Goal: Information Seeking & Learning: Learn about a topic

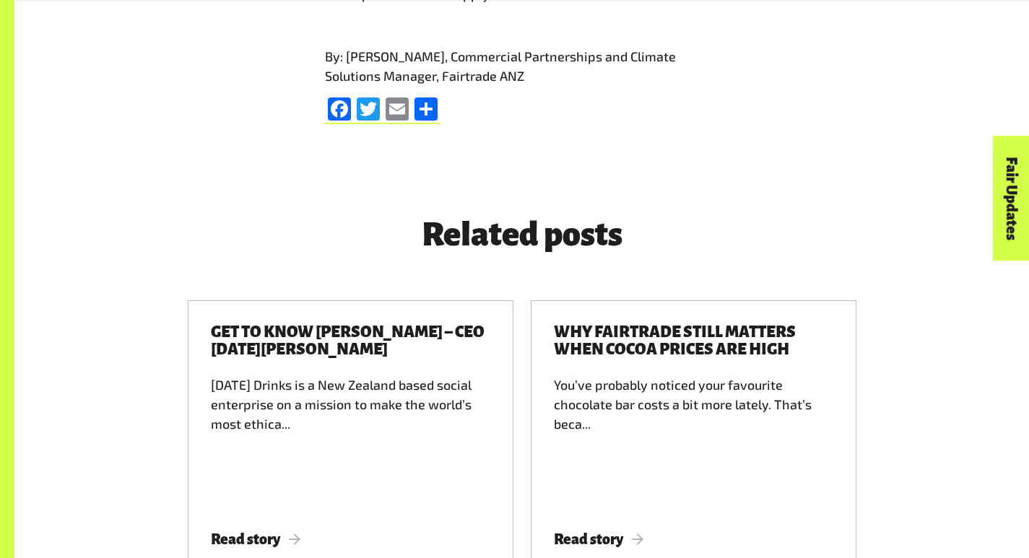
scroll to position [2022, 0]
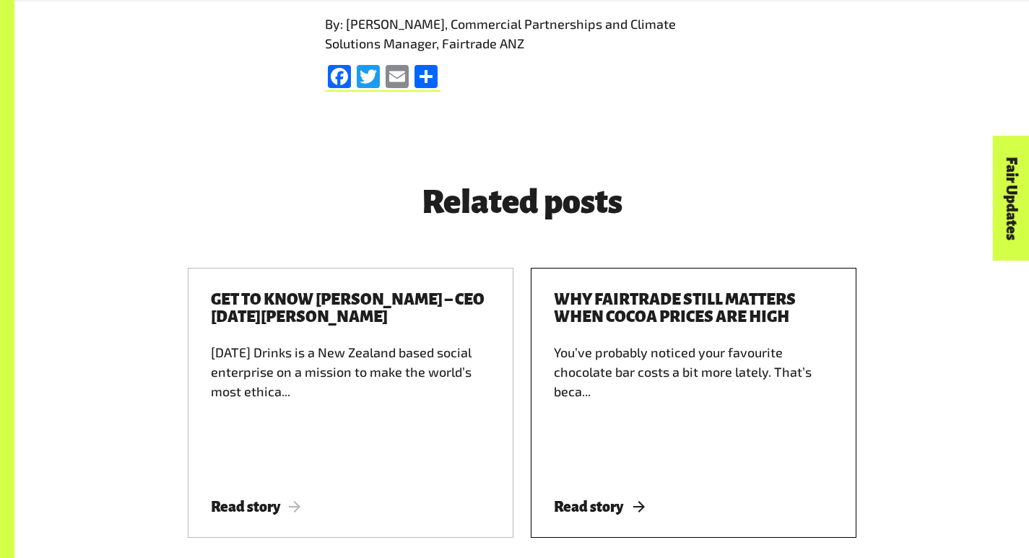
click at [620, 291] on h3 "Why Fairtrade still matters when cocoa prices are high" at bounding box center [694, 308] width 280 height 35
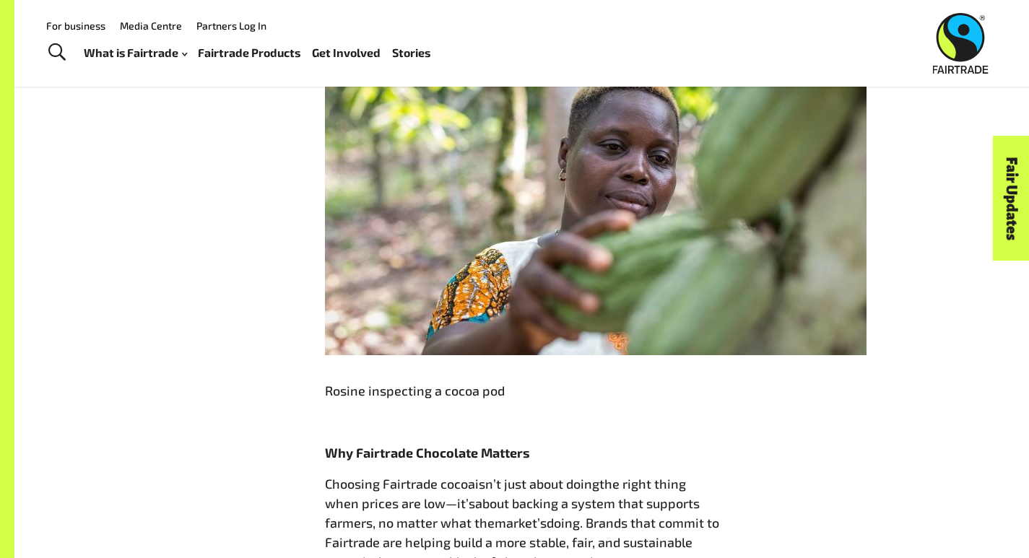
scroll to position [2022, 0]
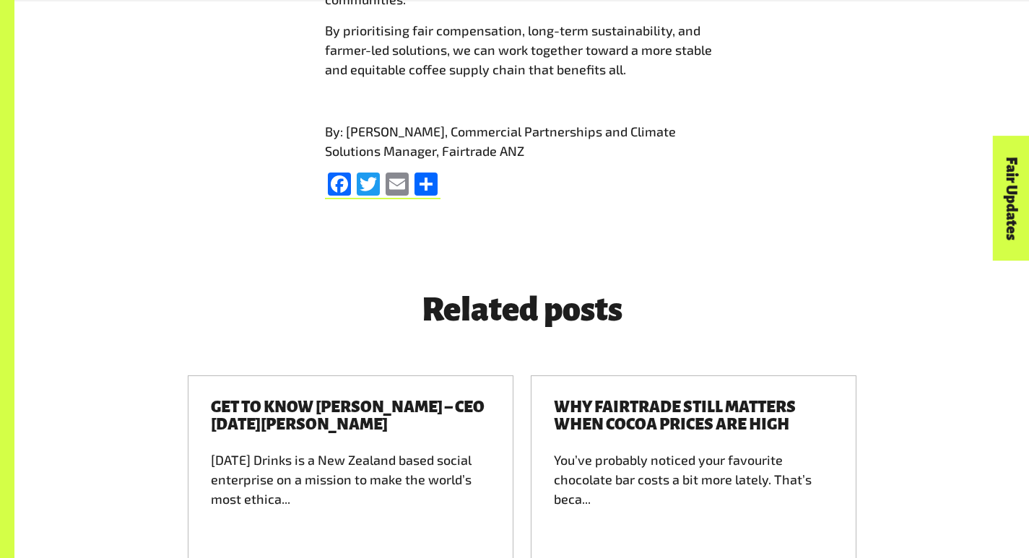
scroll to position [1950, 0]
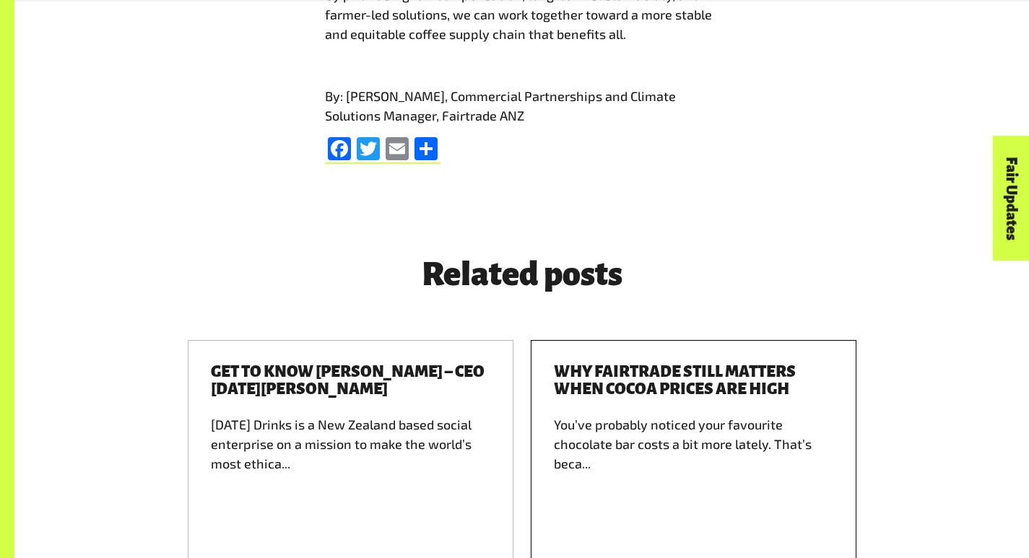
click at [733, 363] on h3 "Why Fairtrade still matters when cocoa prices are high" at bounding box center [694, 380] width 280 height 35
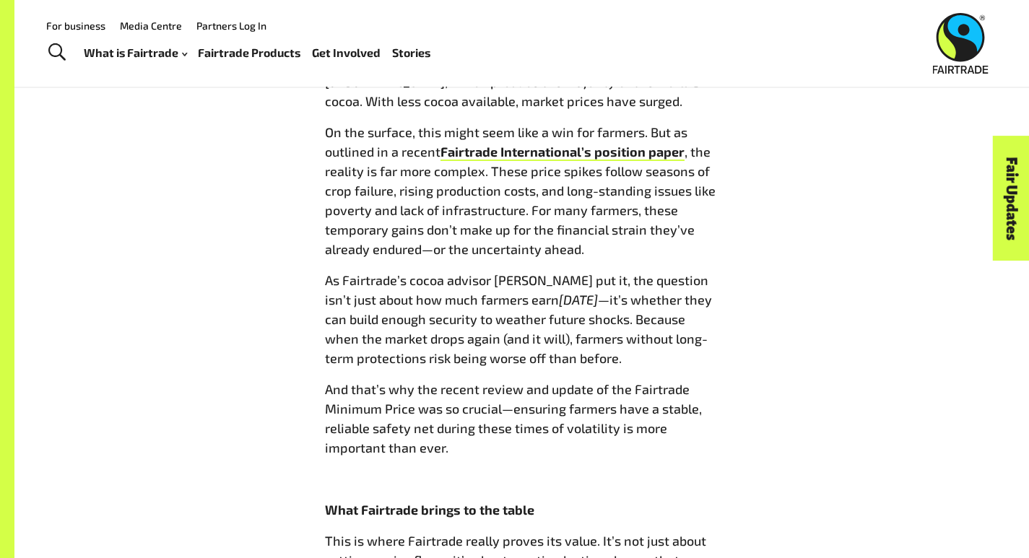
scroll to position [1083, 0]
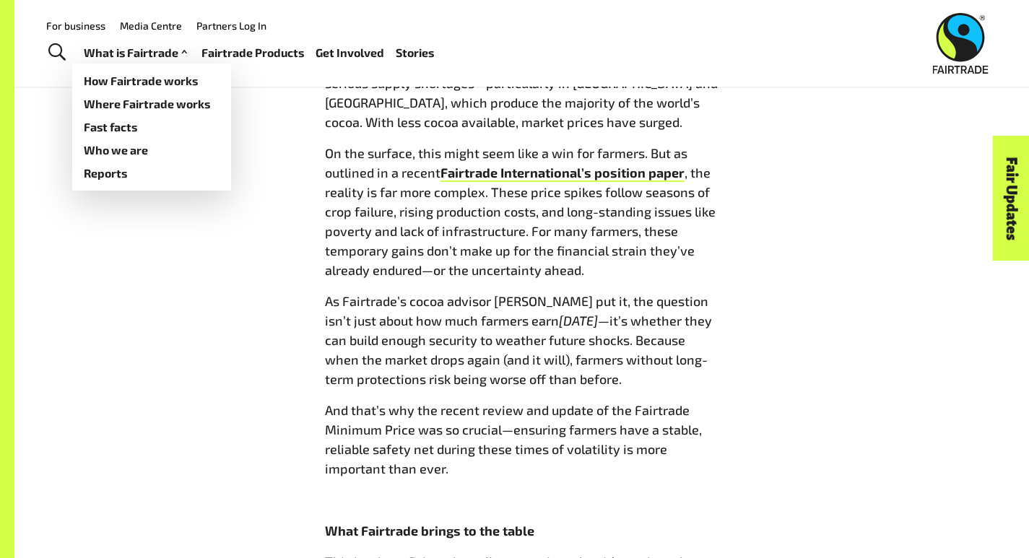
click at [150, 50] on link "What is Fairtrade" at bounding box center [137, 53] width 107 height 21
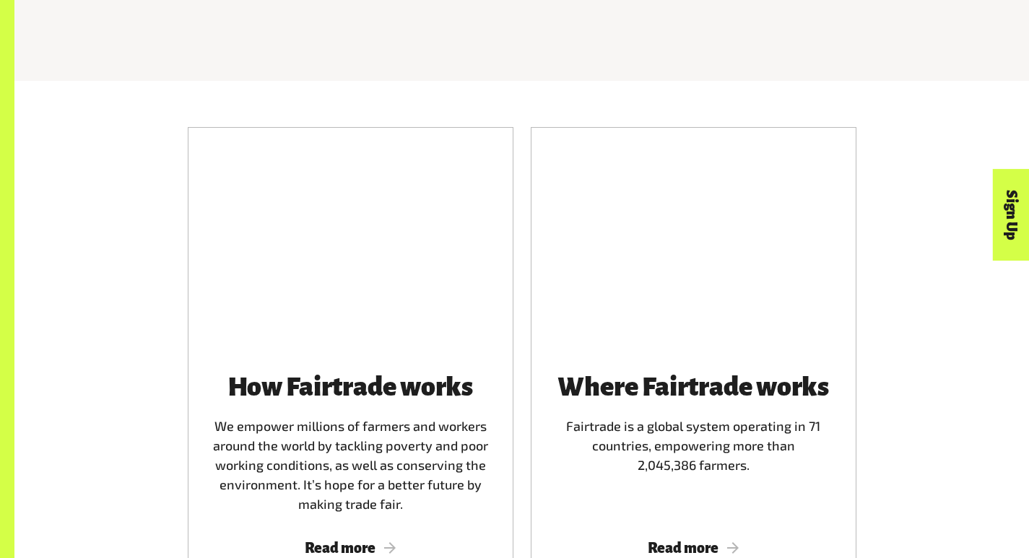
scroll to position [867, 0]
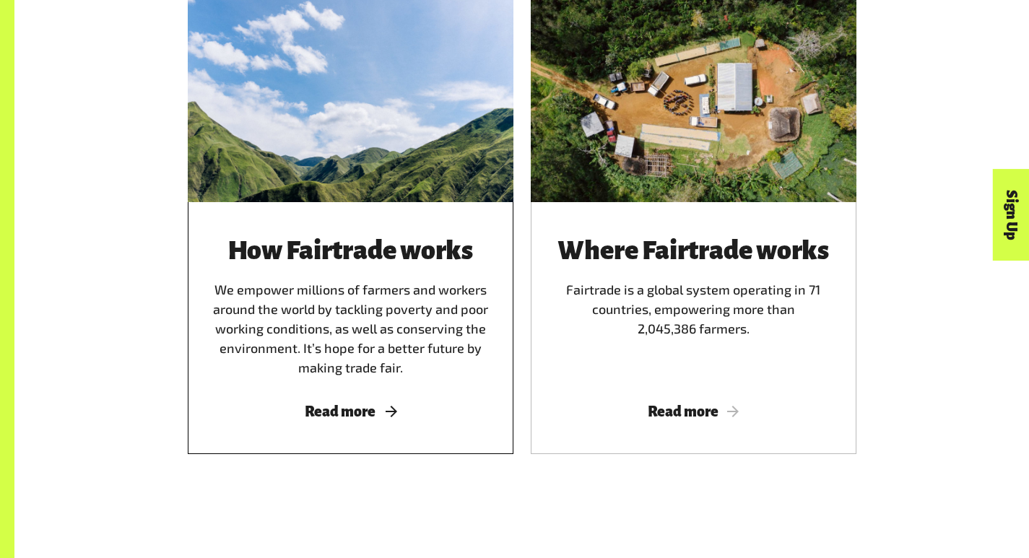
click at [339, 404] on span "Read more" at bounding box center [350, 412] width 291 height 16
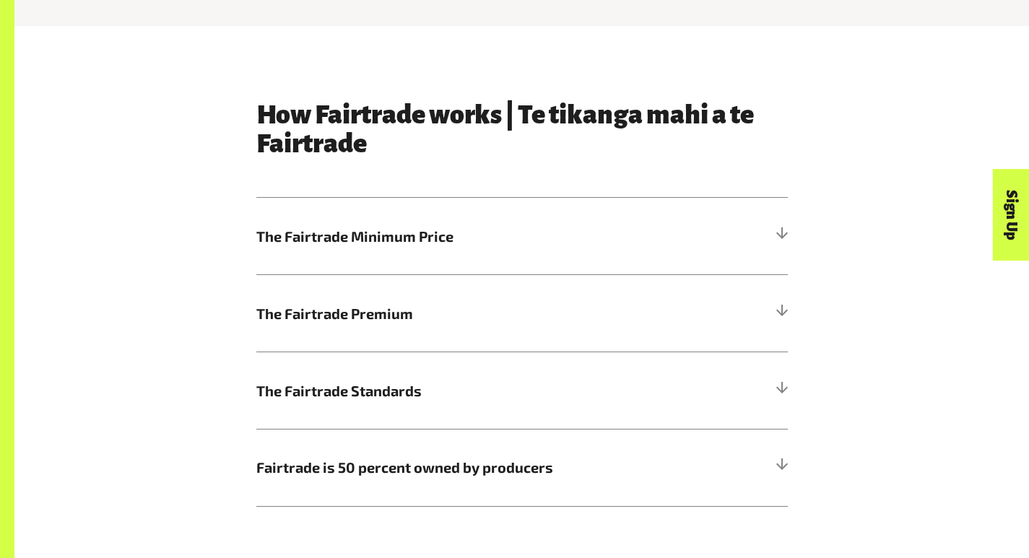
scroll to position [722, 0]
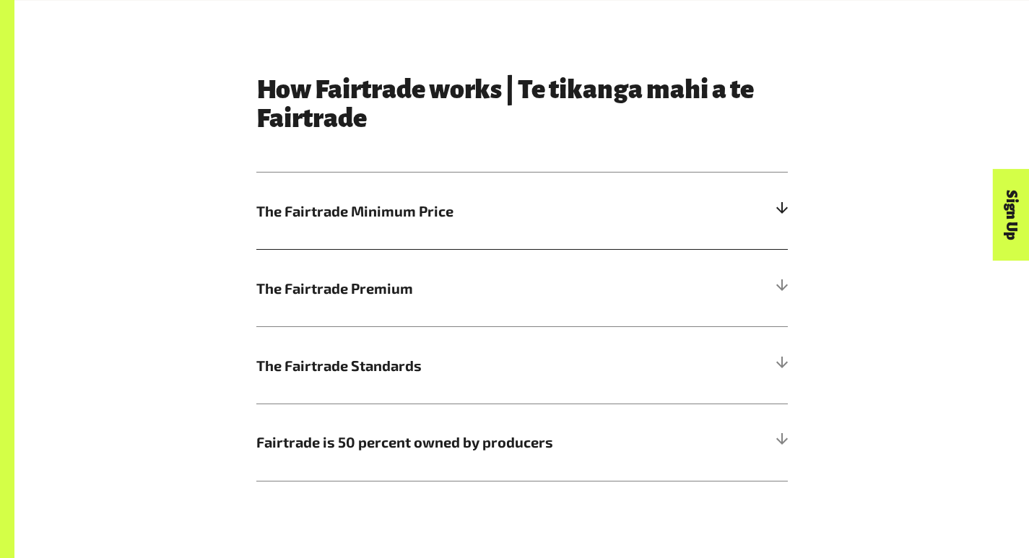
click at [788, 217] on div at bounding box center [781, 210] width 13 height 13
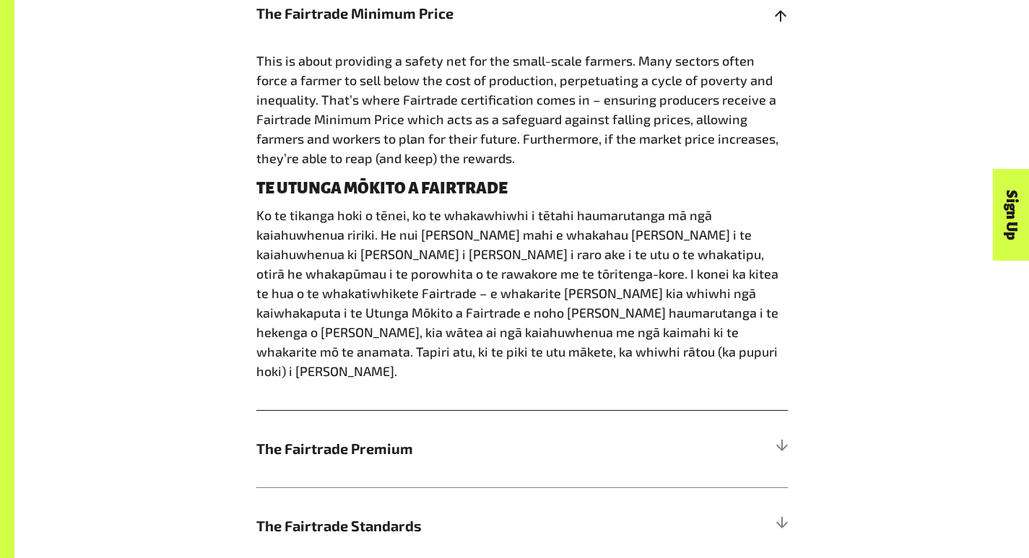
scroll to position [939, 0]
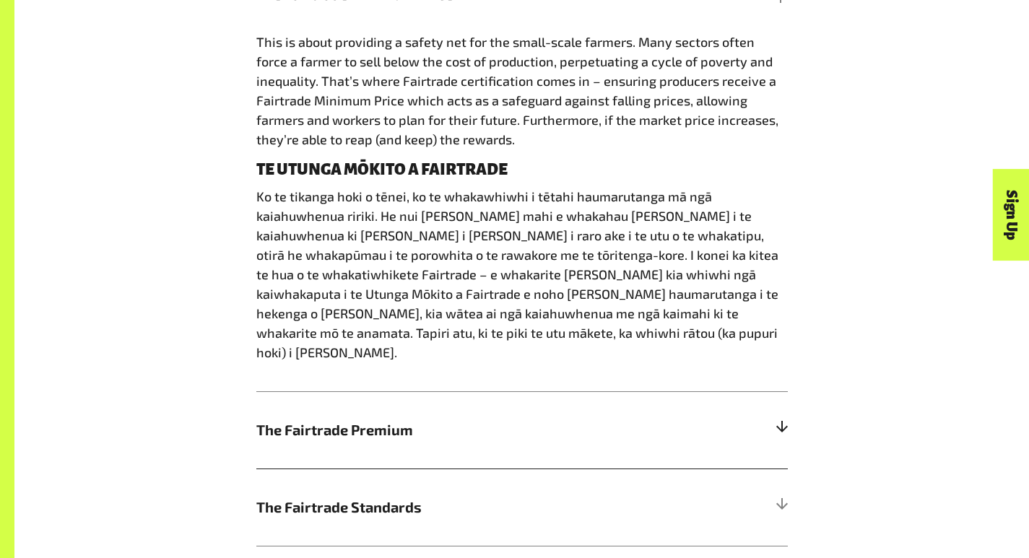
click at [788, 391] on h5 "The Fairtrade Premium" at bounding box center [522, 429] width 532 height 77
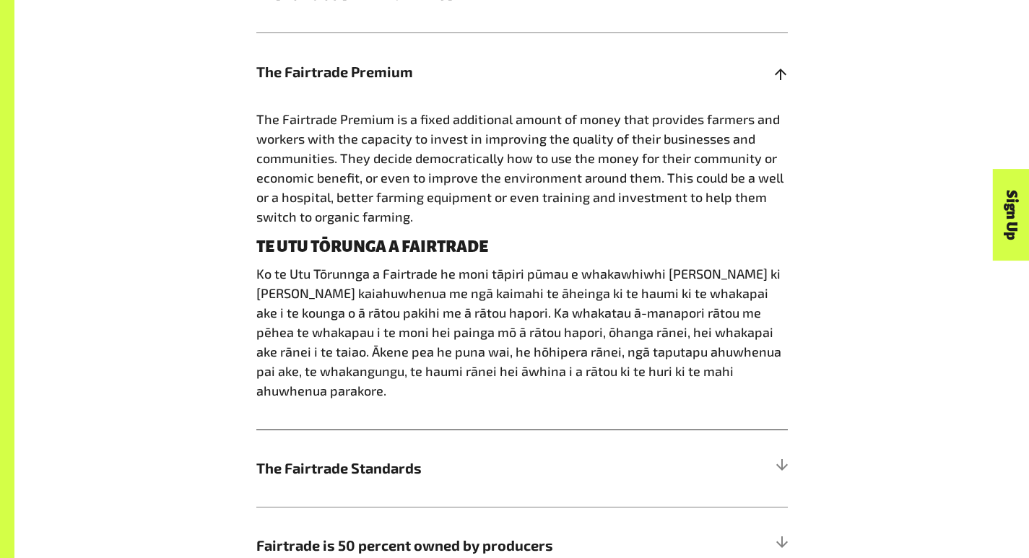
scroll to position [1011, 0]
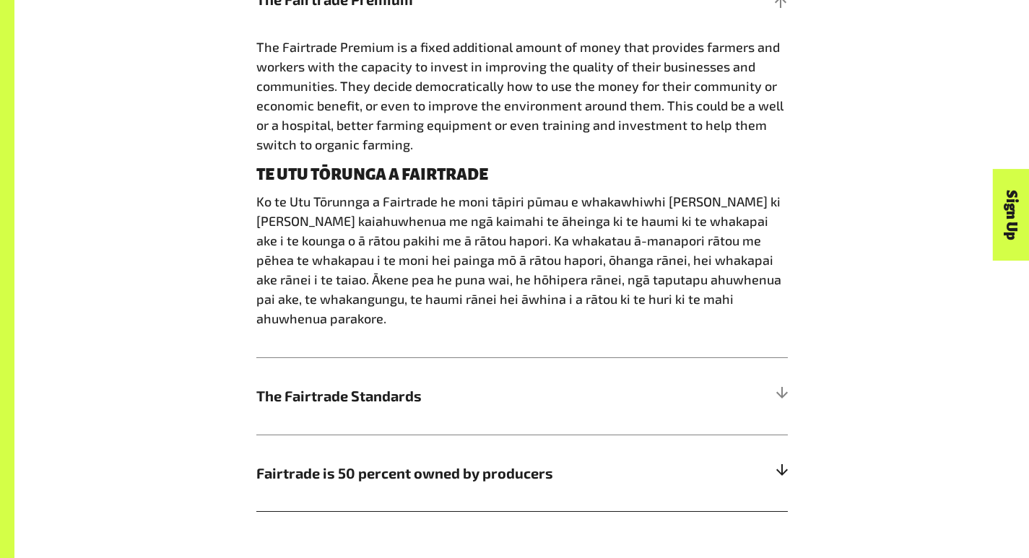
click at [788, 467] on div at bounding box center [781, 473] width 13 height 13
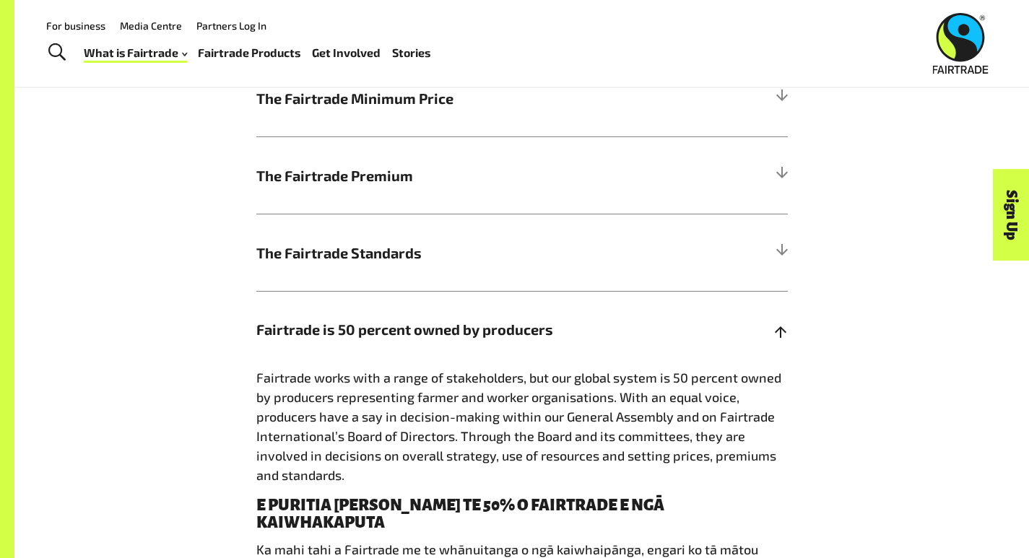
scroll to position [795, 0]
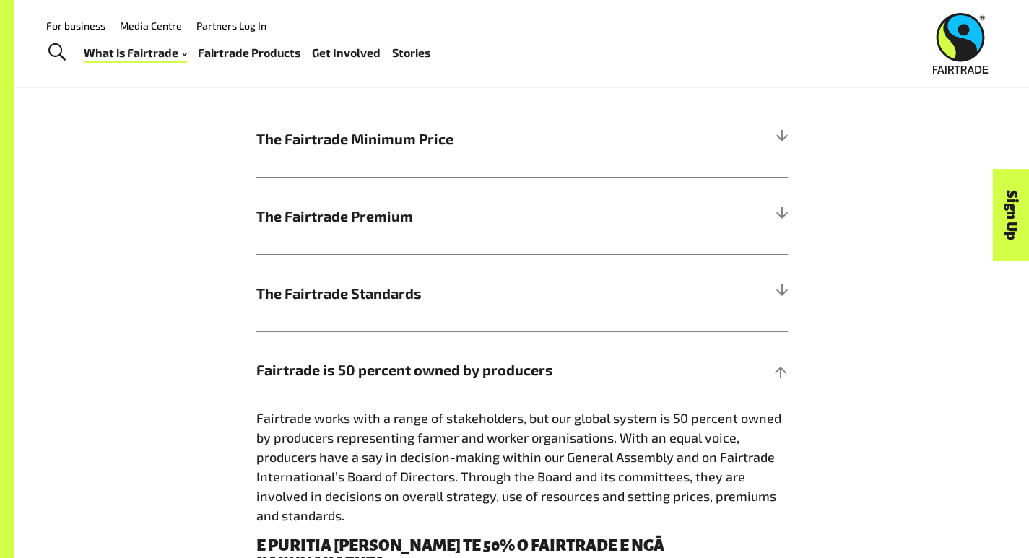
click at [261, 51] on link "Fairtrade Products" at bounding box center [249, 53] width 103 height 21
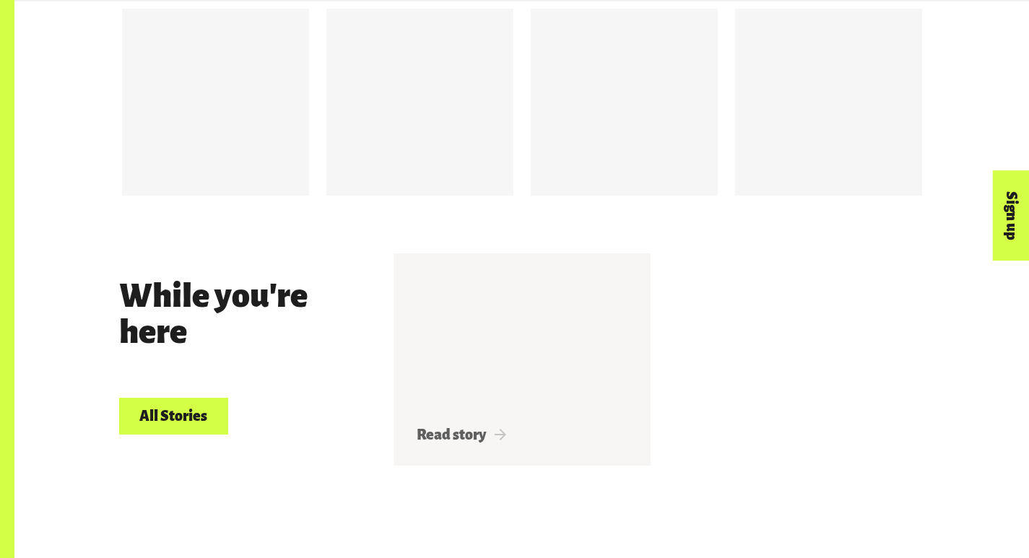
scroll to position [2311, 0]
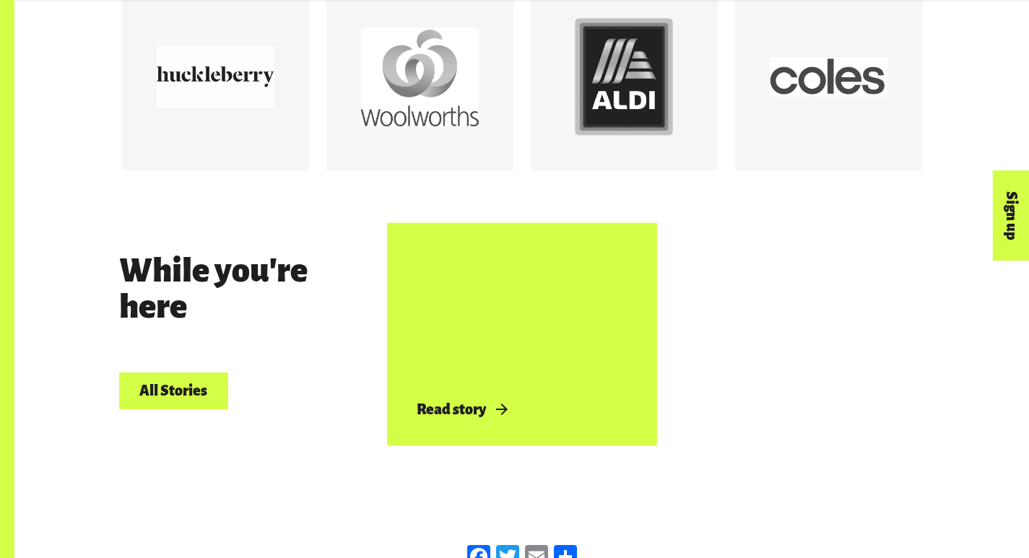
click at [463, 402] on span "Read story" at bounding box center [462, 410] width 90 height 16
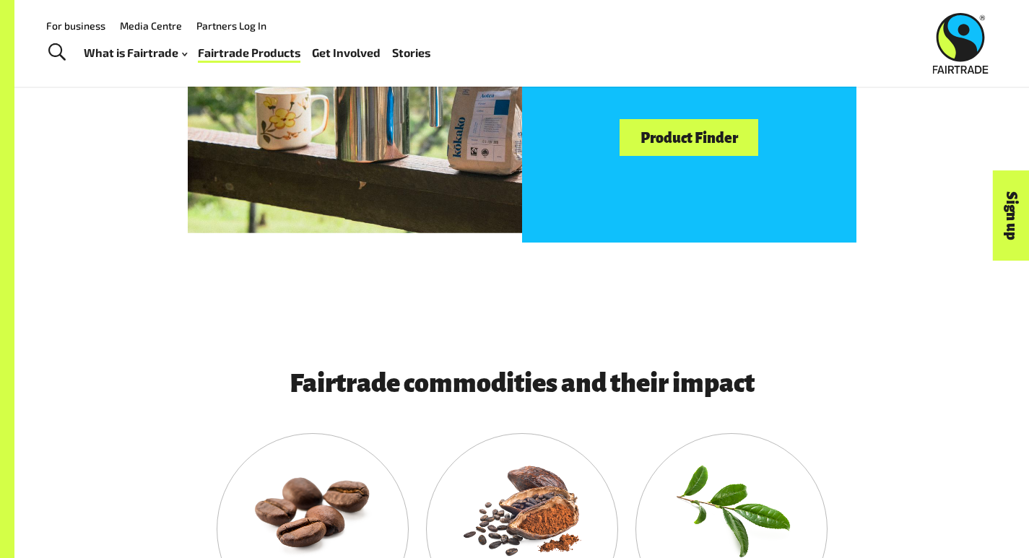
scroll to position [650, 0]
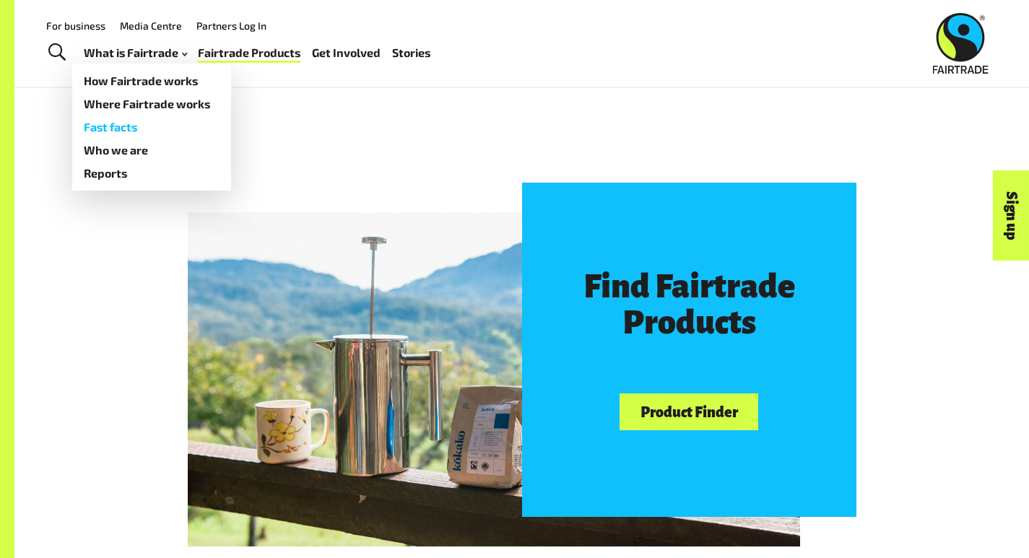
click at [115, 124] on link "Fast facts" at bounding box center [151, 127] width 159 height 23
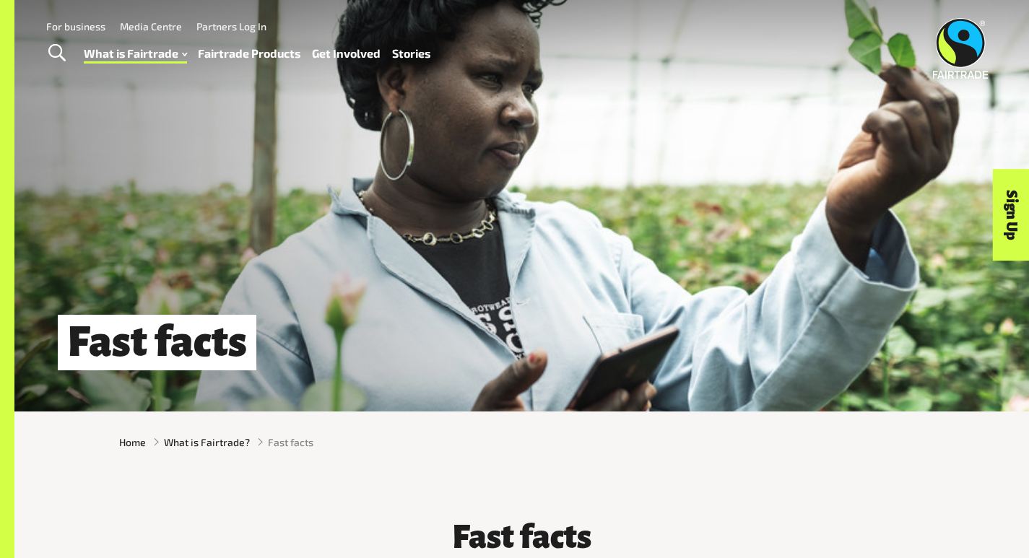
click at [157, 28] on link "Media Centre" at bounding box center [151, 26] width 62 height 12
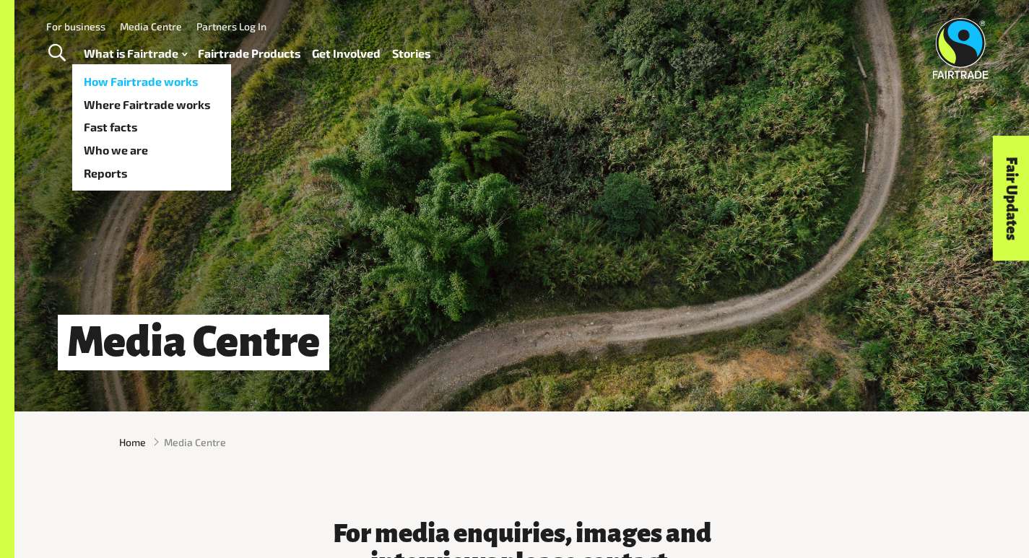
click at [126, 85] on link "How Fairtrade works" at bounding box center [151, 81] width 159 height 23
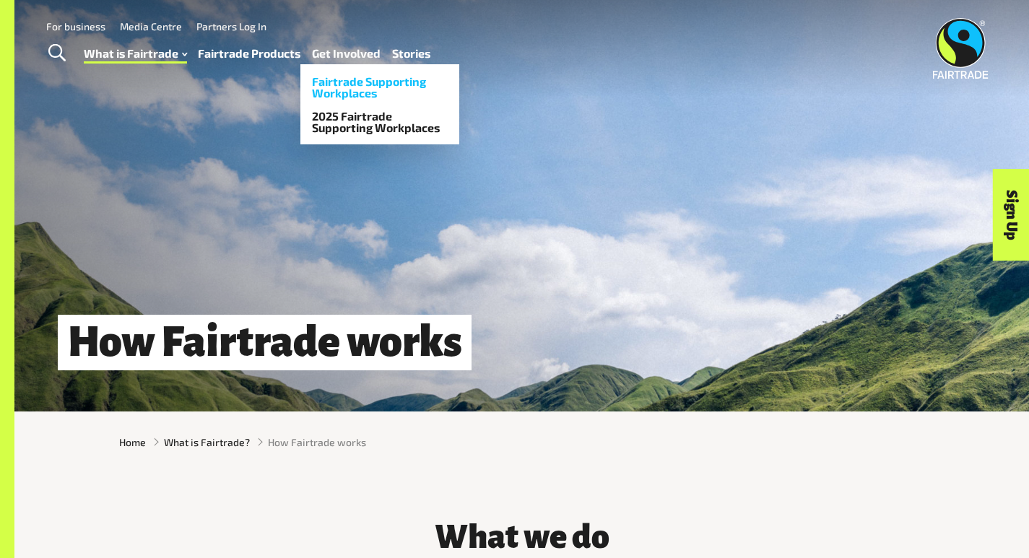
click at [344, 86] on link "Fairtrade Supporting Workplaces" at bounding box center [379, 87] width 159 height 35
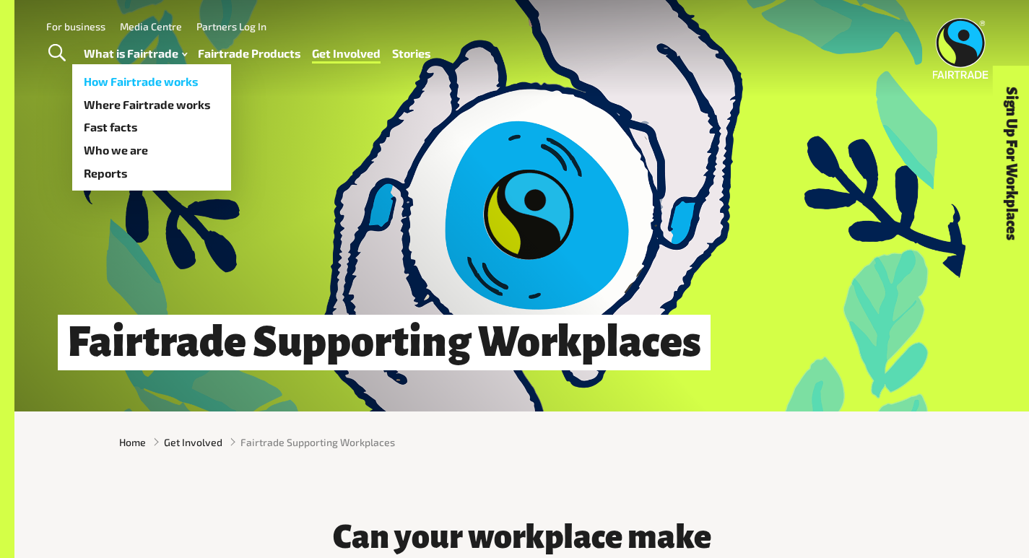
click at [133, 84] on link "How Fairtrade works" at bounding box center [151, 81] width 159 height 23
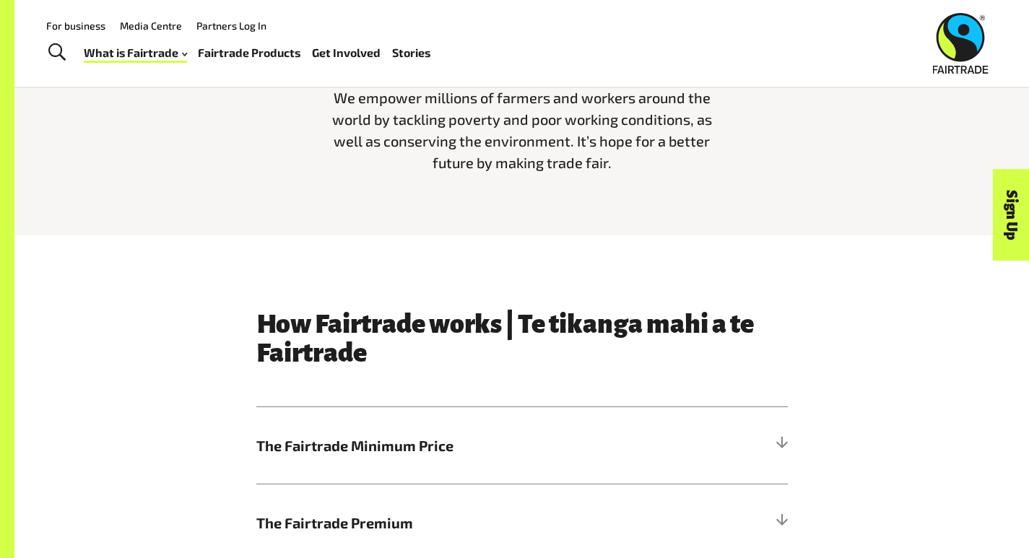
scroll to position [433, 0]
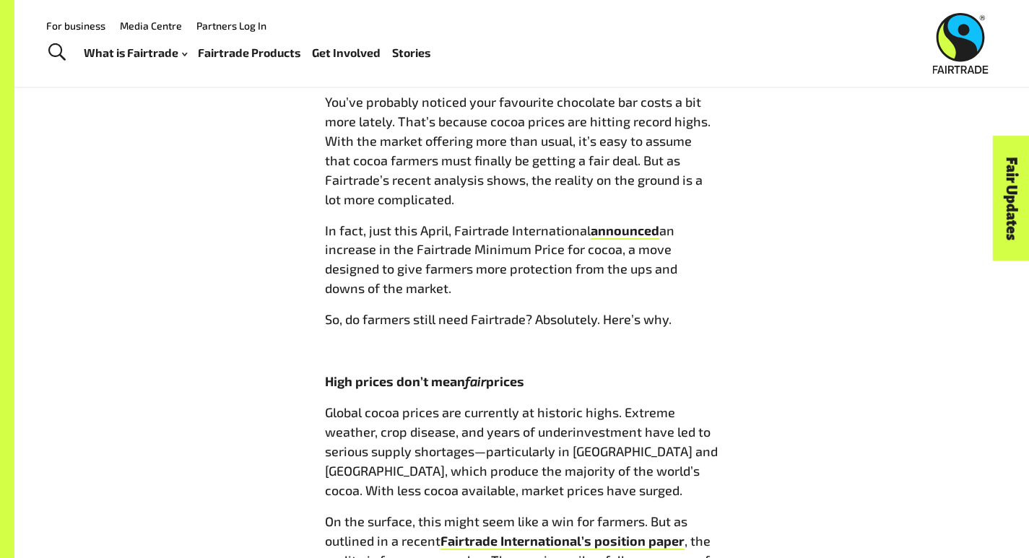
scroll to position [506, 0]
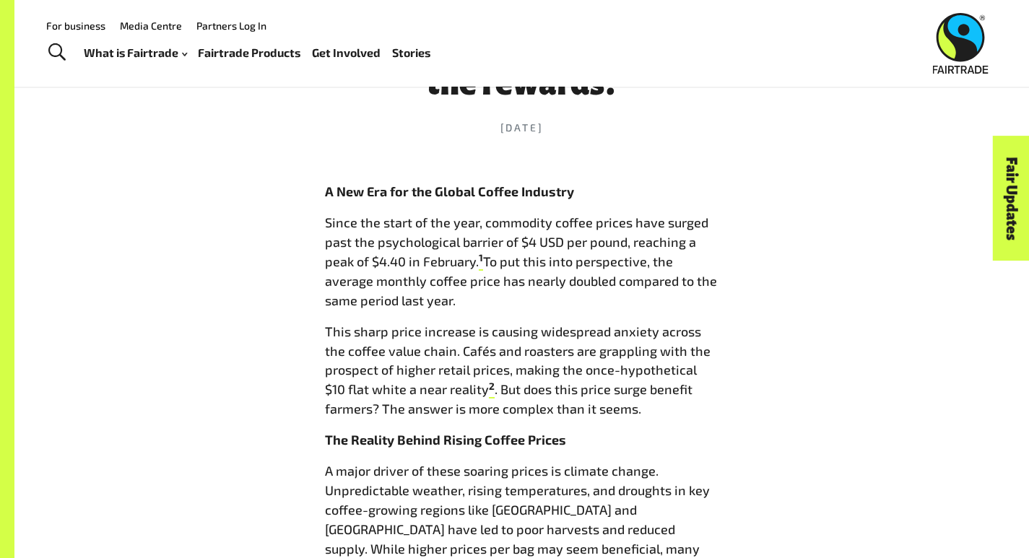
scroll to position [578, 0]
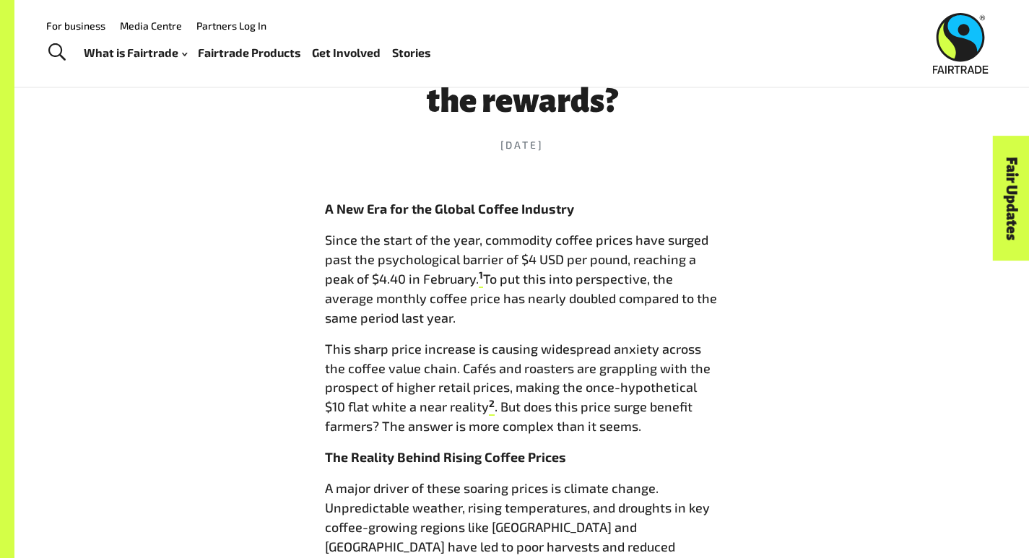
click at [404, 52] on link "Stories" at bounding box center [411, 53] width 38 height 21
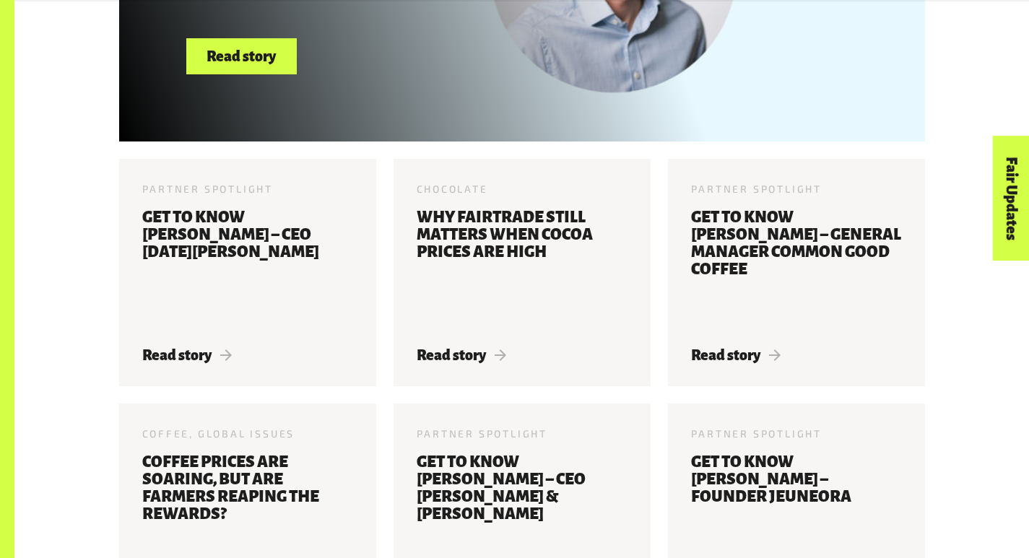
scroll to position [839, 0]
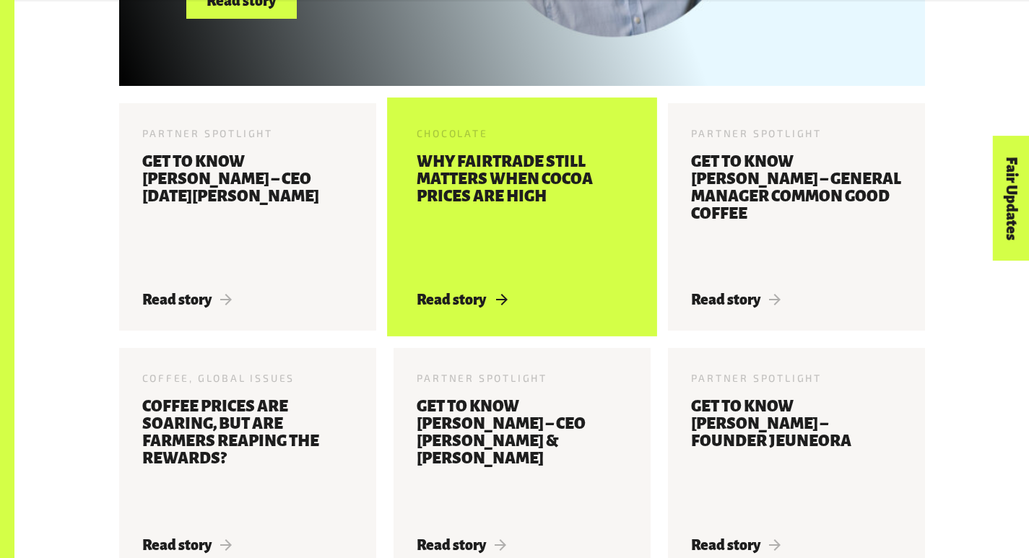
click at [547, 196] on h3 "Why Fairtrade still matters when cocoa prices are high" at bounding box center [522, 213] width 211 height 121
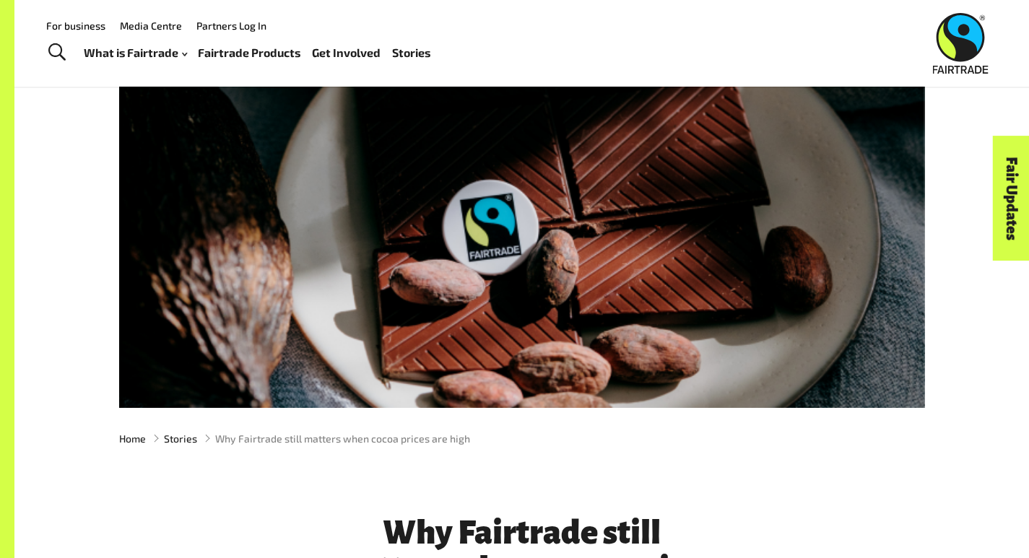
scroll to position [72, 0]
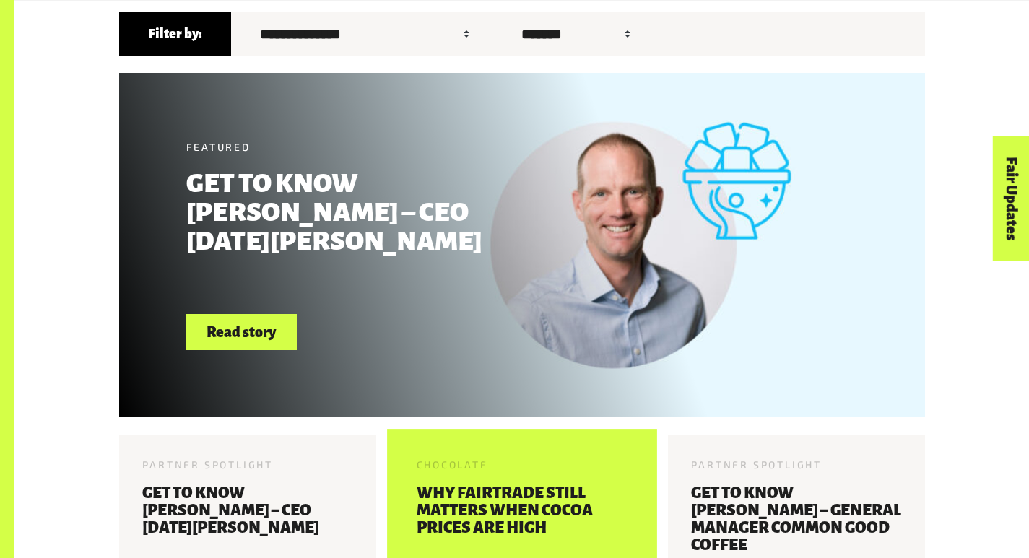
scroll to position [839, 0]
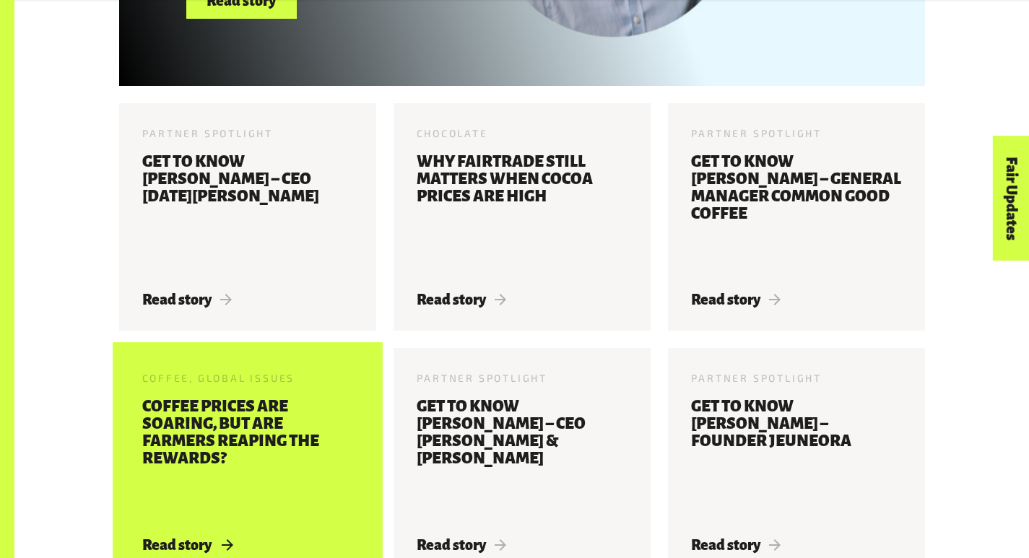
click at [259, 449] on h3 "Coffee prices are soaring, but are farmers reaping the rewards?" at bounding box center [247, 458] width 211 height 121
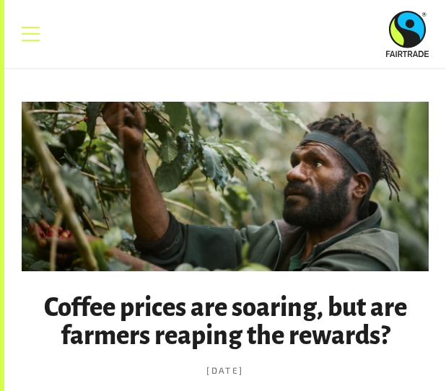
click at [26, 40] on link "Menu" at bounding box center [31, 34] width 36 height 36
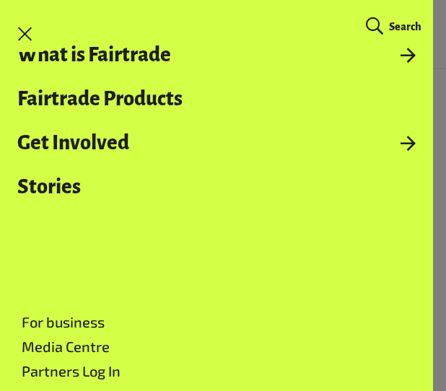
click at [24, 35] on link "Menu" at bounding box center [25, 34] width 36 height 36
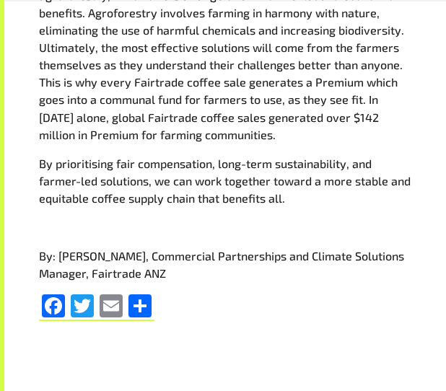
scroll to position [1300, 0]
